Goal: Book appointment/travel/reservation

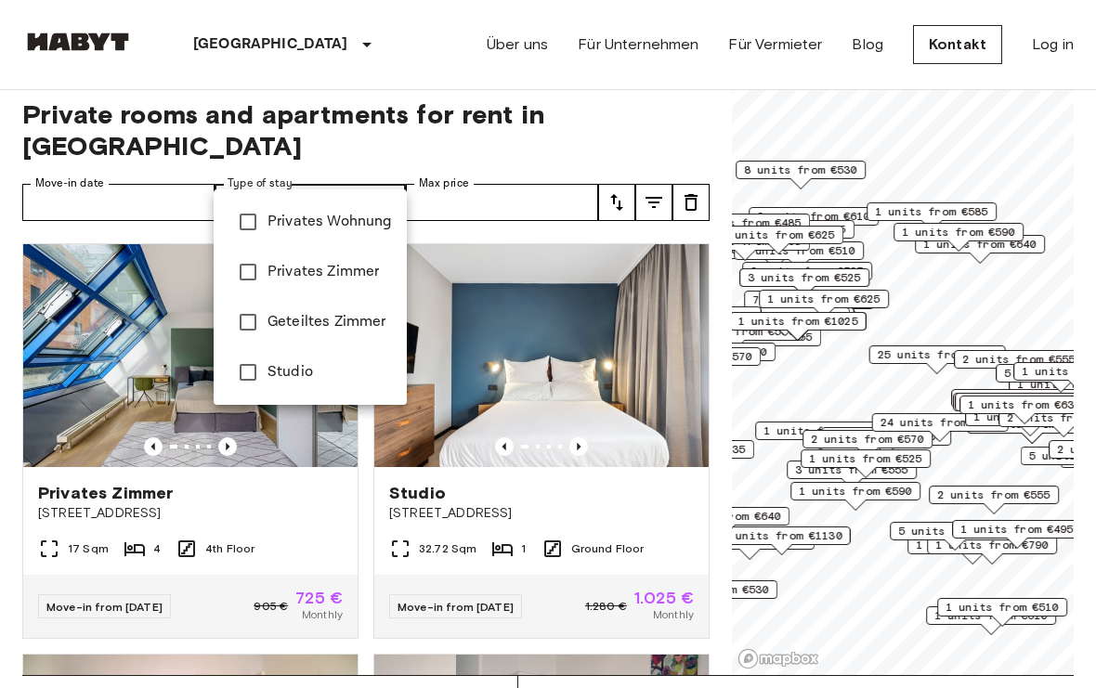
click at [71, 158] on div at bounding box center [548, 344] width 1096 height 688
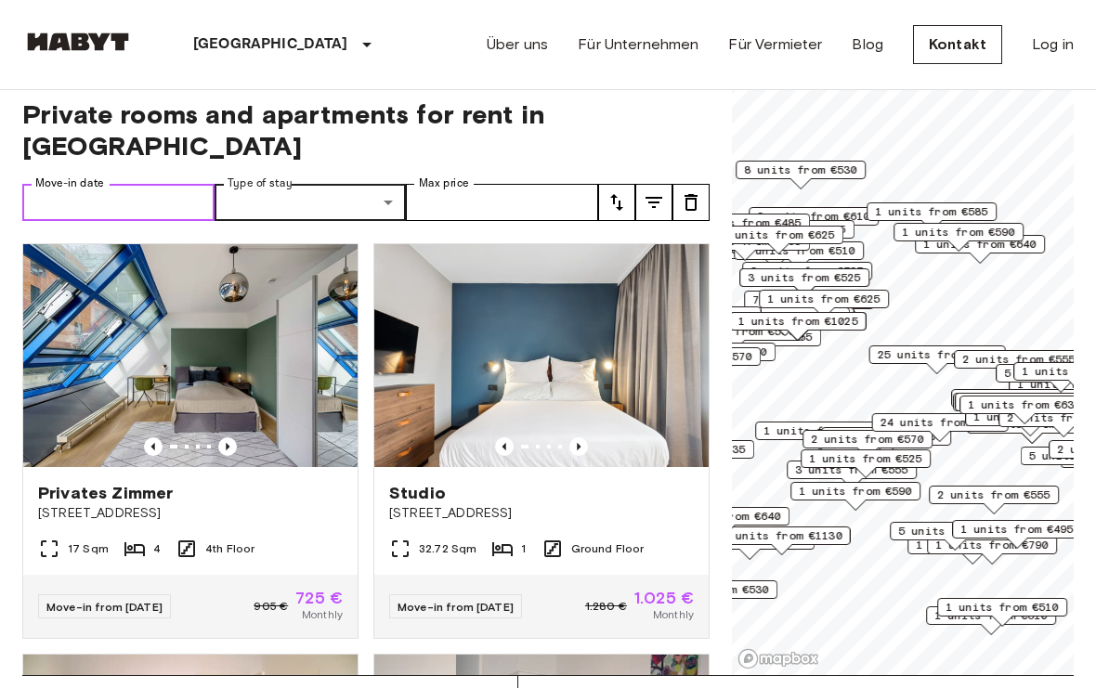
click at [67, 184] on input "Move-in date" at bounding box center [118, 202] width 192 height 37
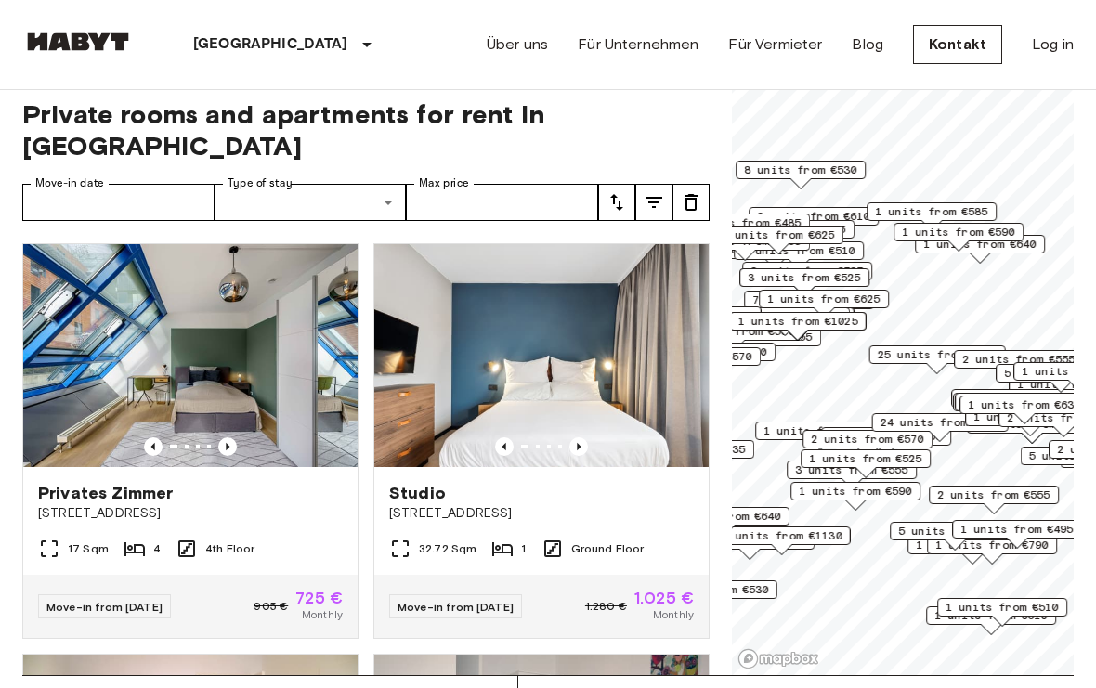
type input "**********"
